Goal: Transaction & Acquisition: Purchase product/service

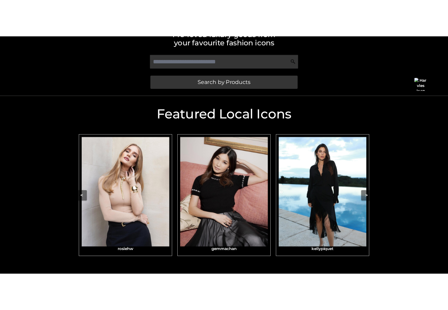
scroll to position [195, 0]
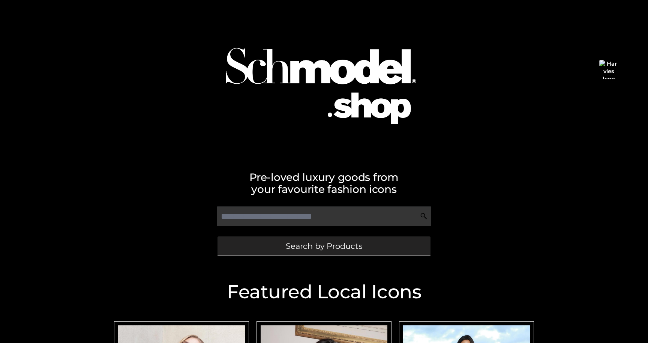
click at [303, 243] on span "Search by Products" at bounding box center [324, 246] width 77 height 8
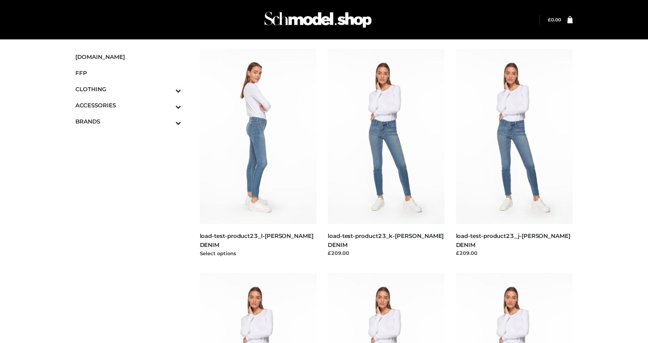
click at [259, 130] on img at bounding box center [258, 136] width 117 height 175
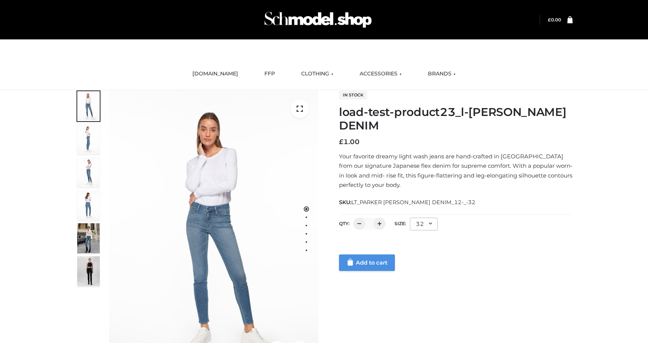
click at [380, 261] on link "Add to cart" at bounding box center [367, 262] width 56 height 17
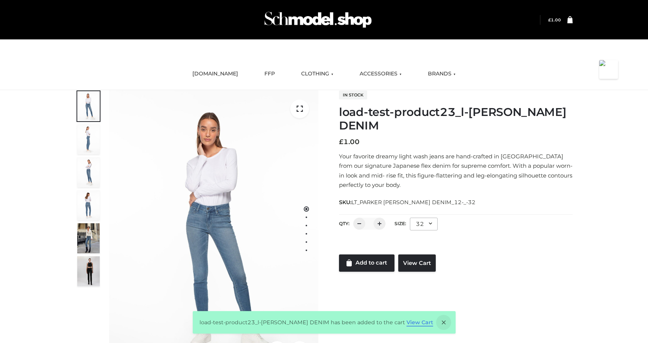
click at [411, 324] on link "View Cart" at bounding box center [420, 322] width 27 height 7
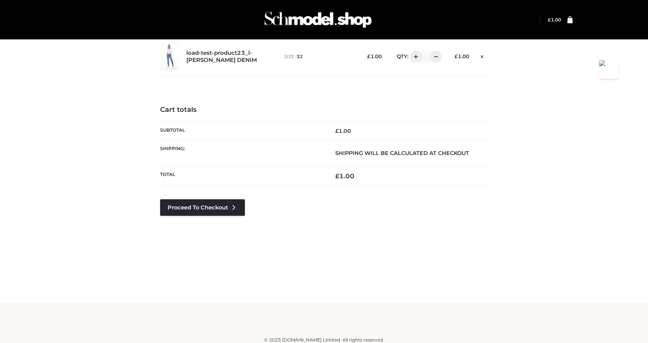
click at [195, 226] on div "Proceed to Checkout" at bounding box center [202, 218] width 85 height 39
click at [195, 221] on div "Proceed to Checkout" at bounding box center [202, 218] width 85 height 39
click at [201, 204] on link "Proceed to Checkout" at bounding box center [202, 207] width 85 height 17
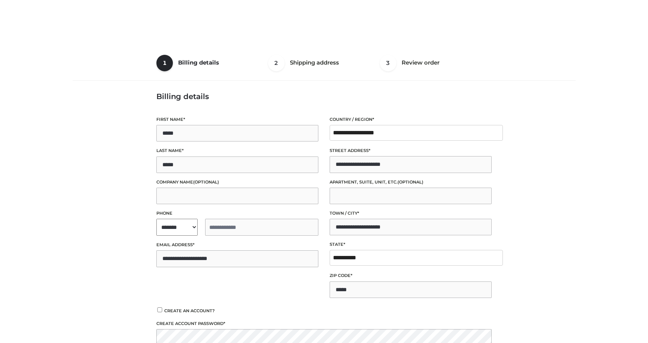
select select "**"
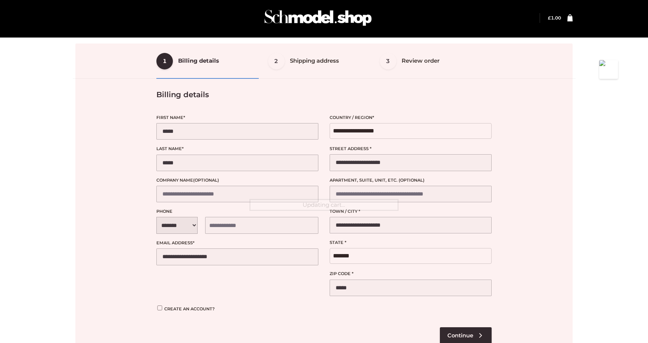
click at [175, 225] on div at bounding box center [323, 205] width 497 height 323
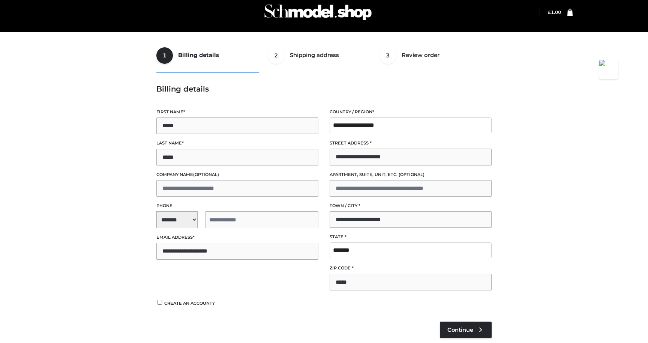
scroll to position [8, 0]
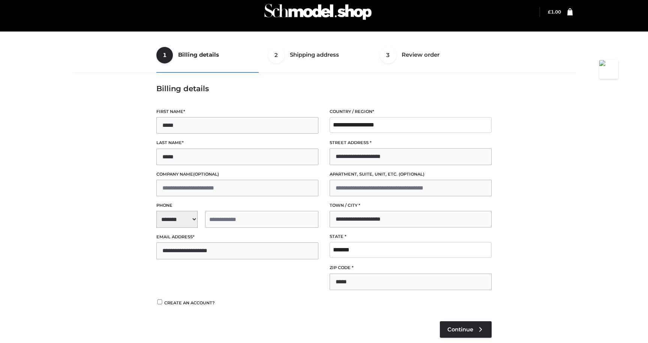
click at [187, 210] on p "**********" at bounding box center [237, 215] width 162 height 26
click at [187, 218] on span "**********" at bounding box center [237, 219] width 162 height 17
click at [180, 239] on div "+1 (US)" at bounding box center [203, 239] width 93 height 15
select select "**"
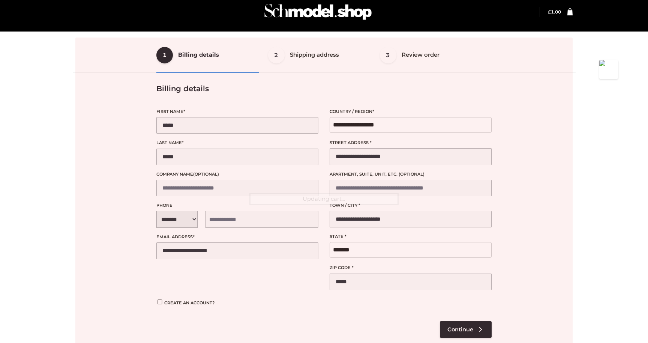
click at [226, 223] on div at bounding box center [323, 199] width 497 height 323
click at [227, 223] on div at bounding box center [323, 199] width 497 height 323
click at [227, 223] on div at bounding box center [323, 217] width 497 height 360
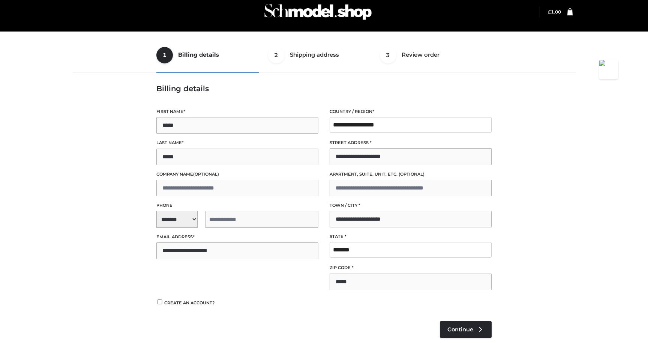
click at [227, 223] on input "tel" at bounding box center [261, 219] width 113 height 17
type input "**********"
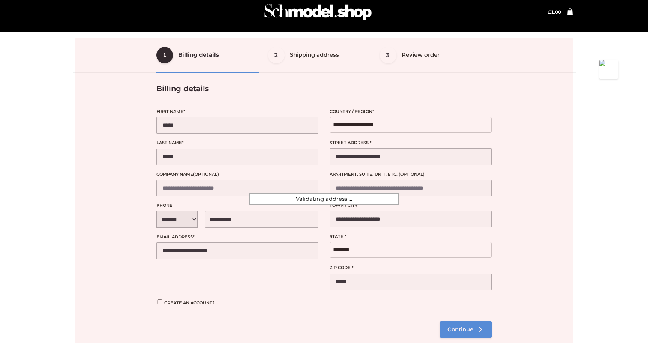
click at [462, 326] on form "1 Billing details Billing 2 Shipping address Shipping 3 Review order Order Bill…" at bounding box center [323, 199] width 497 height 323
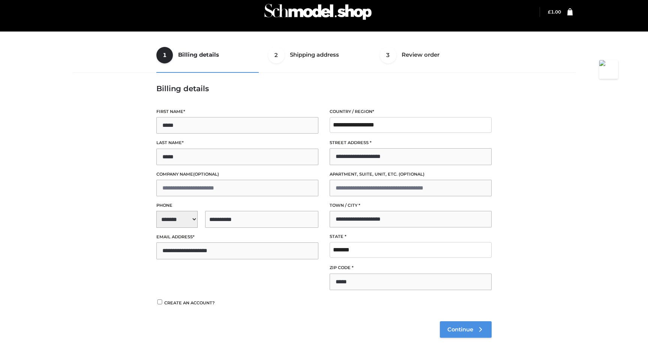
click at [455, 329] on span "Continue" at bounding box center [460, 329] width 26 height 7
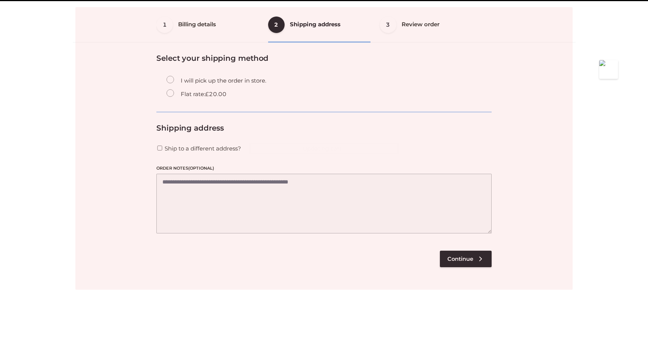
scroll to position [45, 0]
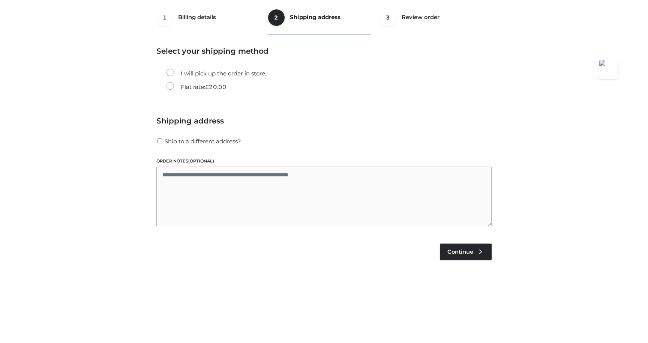
click at [200, 89] on label "Flat rate: £ 20.00" at bounding box center [197, 87] width 60 height 10
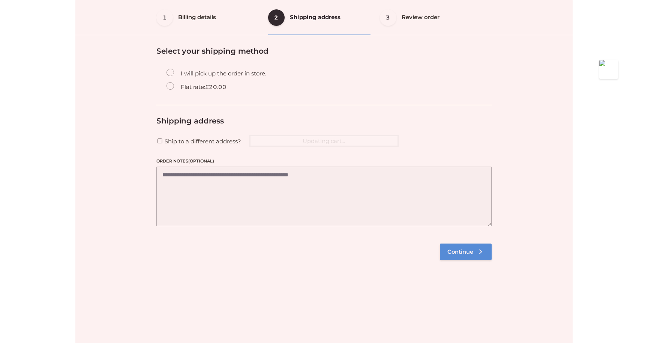
click at [468, 251] on span "Continue" at bounding box center [460, 251] width 26 height 7
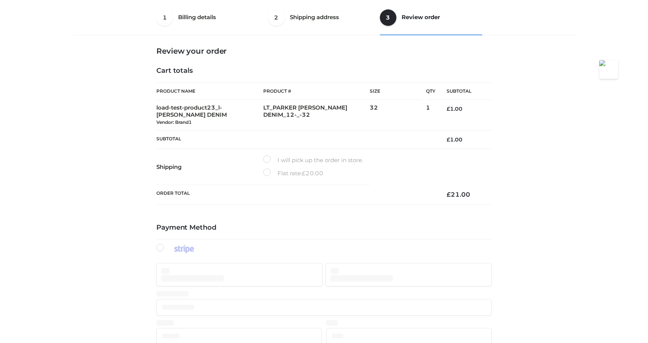
click at [265, 163] on label "I will pick up the order in store." at bounding box center [313, 160] width 100 height 10
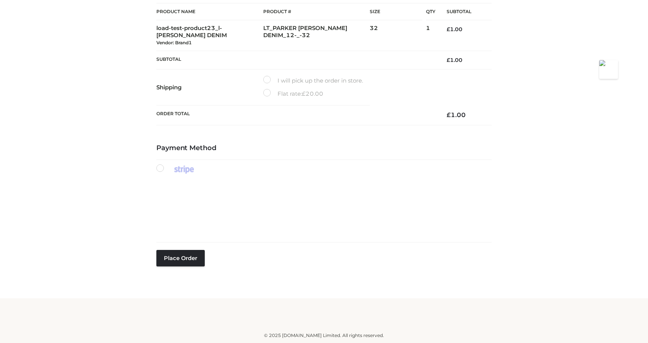
scroll to position [125, 0]
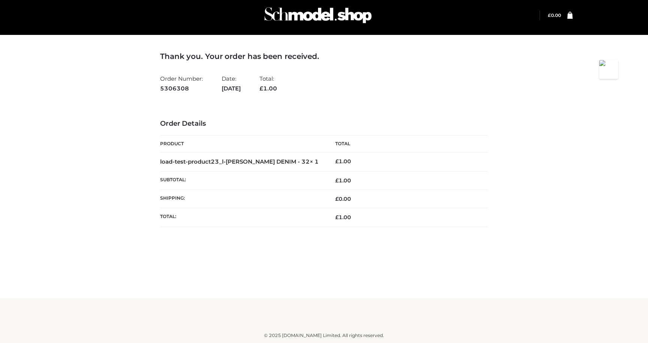
scroll to position [2, 0]
